Goal: Navigation & Orientation: Find specific page/section

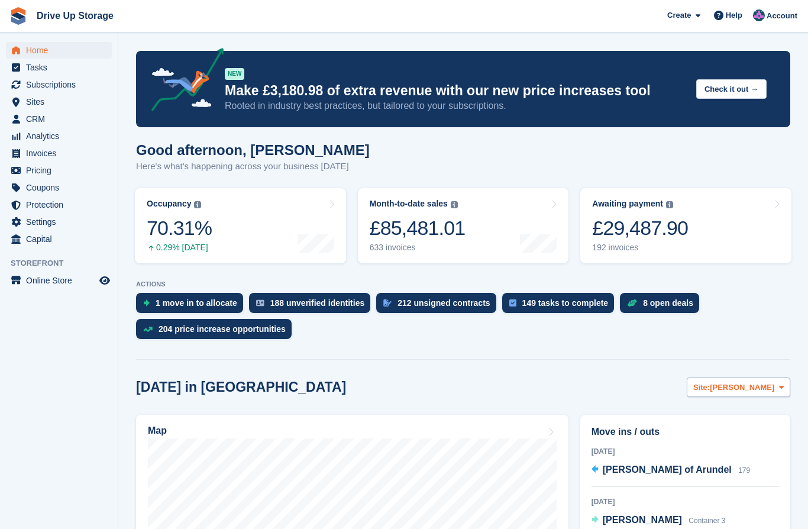
click at [788, 383] on button "Site: Stroud" at bounding box center [739, 387] width 104 height 20
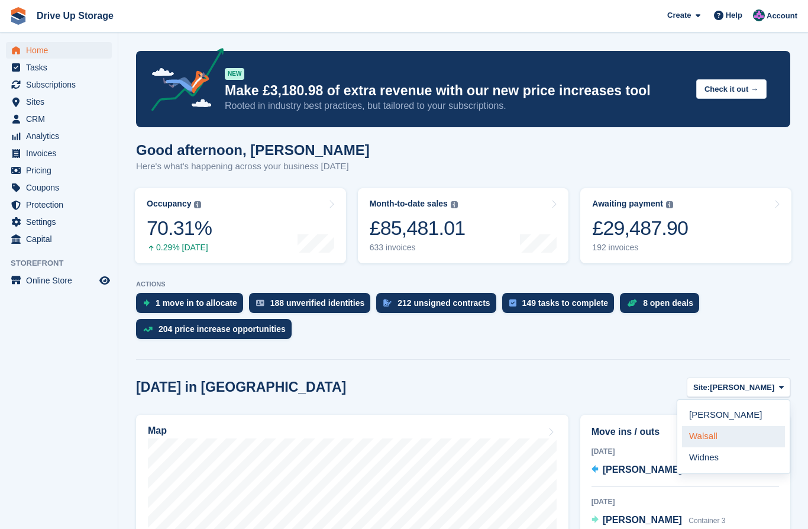
click at [716, 431] on link "Walsall" at bounding box center [733, 436] width 103 height 21
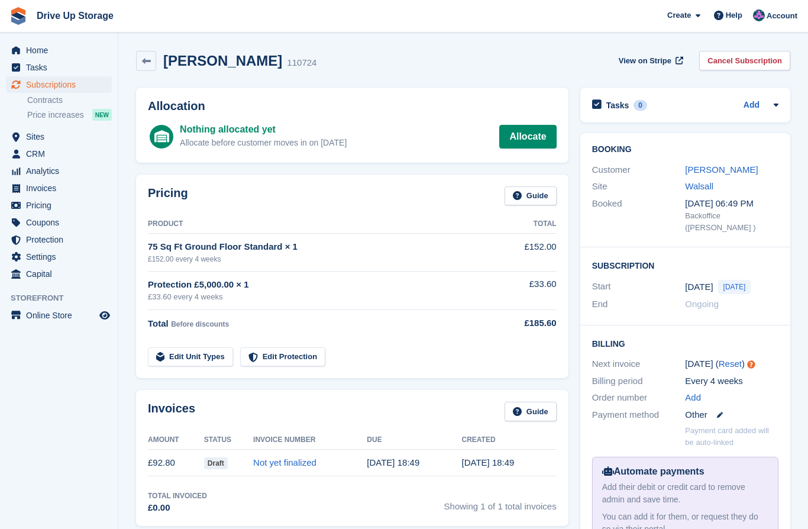
click at [57, 84] on span "Subscriptions" at bounding box center [61, 84] width 71 height 17
